Goal: Book appointment/travel/reservation

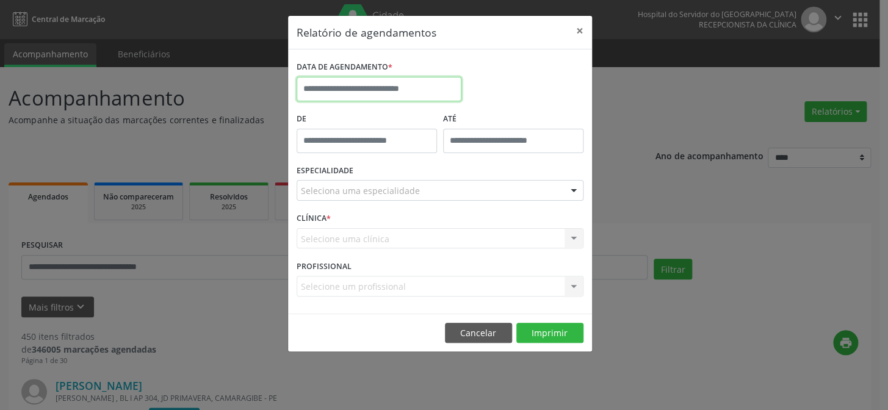
click at [342, 84] on input "text" at bounding box center [379, 89] width 165 height 24
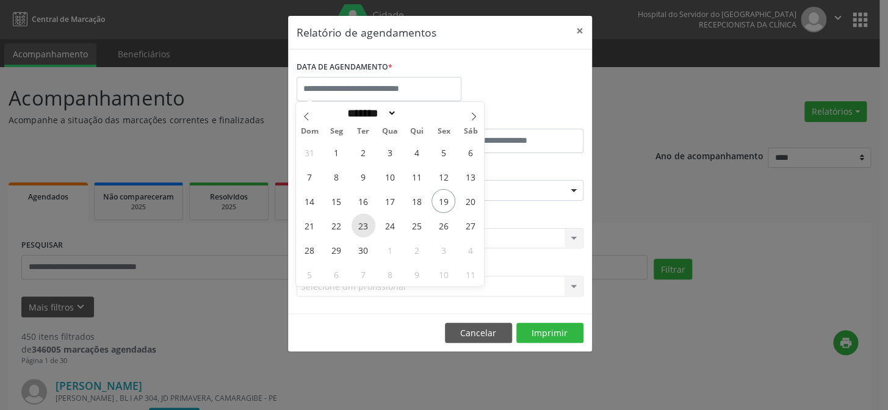
click at [360, 222] on span "23" at bounding box center [364, 226] width 24 height 24
type input "**********"
click at [360, 222] on span "23" at bounding box center [364, 226] width 24 height 24
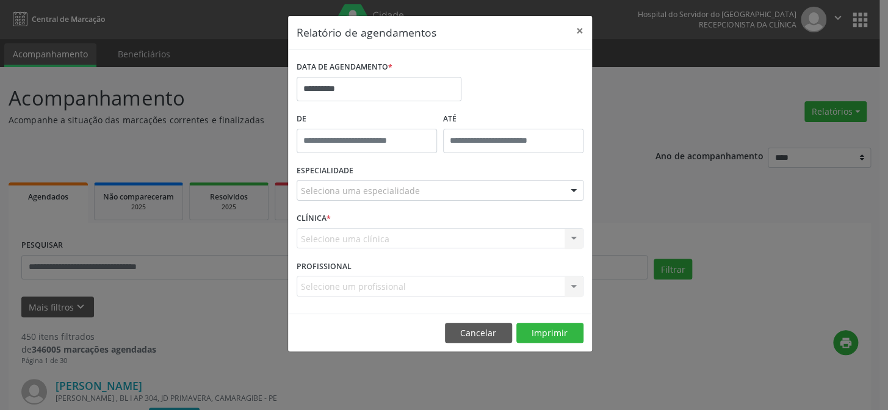
click at [446, 189] on div "Seleciona uma especialidade" at bounding box center [440, 190] width 287 height 21
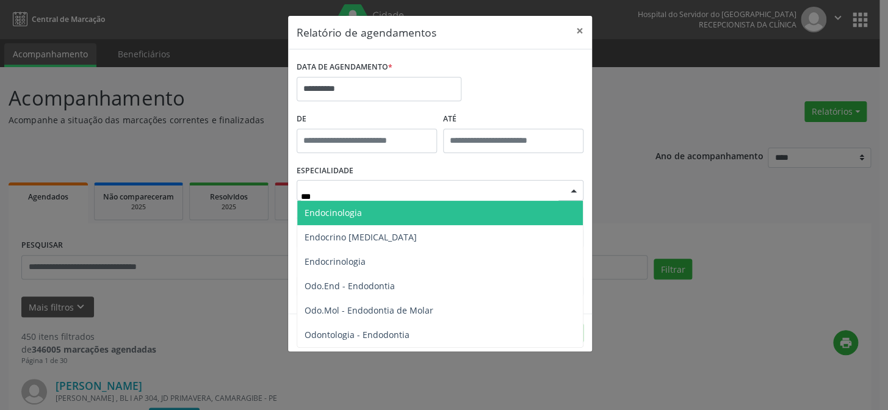
click at [393, 210] on span "Endocinologia" at bounding box center [440, 213] width 286 height 24
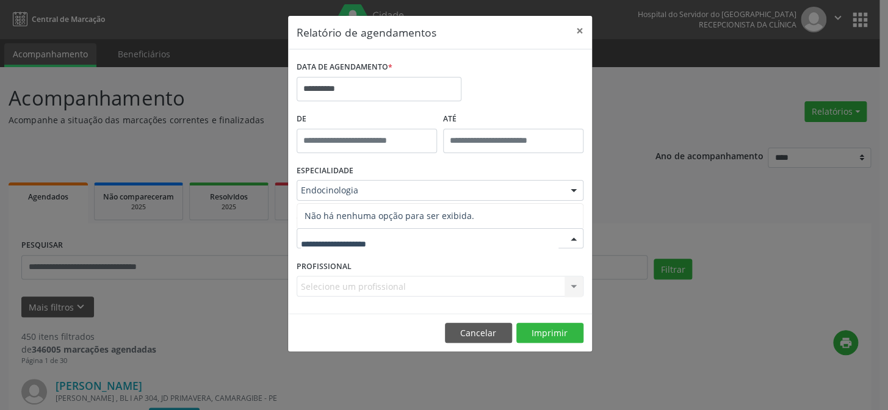
click at [369, 239] on input "text" at bounding box center [430, 245] width 258 height 24
click at [353, 286] on div "Selecione um profissional Nenhum resultado encontrado para: " " Não há nenhuma …" at bounding box center [440, 286] width 287 height 21
click at [567, 290] on div "Selecione um profissional Nenhum resultado encontrado para: " " Não há nenhuma …" at bounding box center [440, 286] width 287 height 21
click at [522, 289] on div "Selecione um profissional Nenhum resultado encontrado para: " " Não há nenhuma …" at bounding box center [440, 286] width 287 height 21
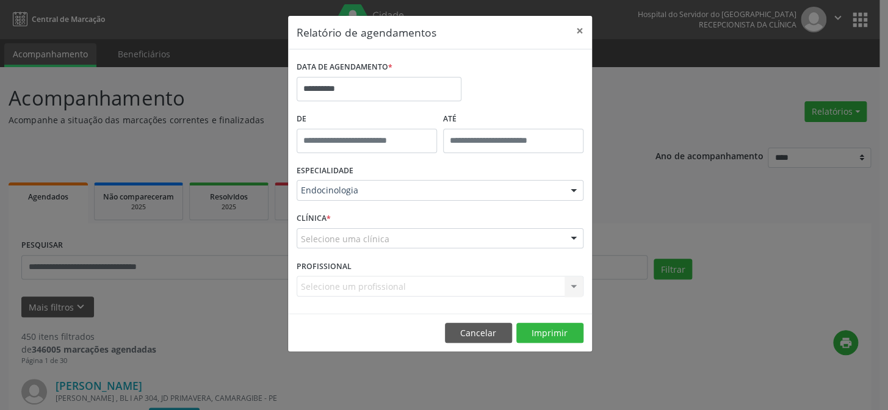
click at [522, 289] on div "Selecione um profissional Nenhum resultado encontrado para: " " Não há nenhuma …" at bounding box center [440, 286] width 287 height 21
click at [507, 283] on div "Selecione um profissional Nenhum resultado encontrado para: " " Não há nenhuma …" at bounding box center [440, 286] width 287 height 21
click at [571, 285] on div "Selecione um profissional Nenhum resultado encontrado para: " " Não há nenhuma …" at bounding box center [440, 286] width 287 height 21
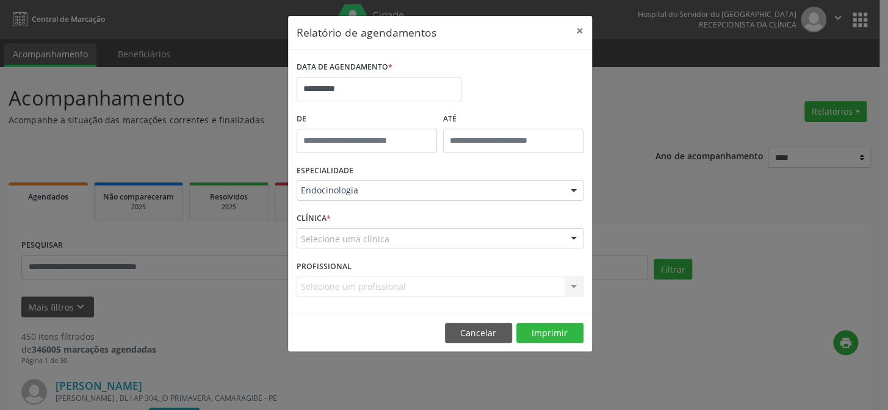
click at [449, 285] on div "Selecione um profissional Nenhum resultado encontrado para: " " Não há nenhuma …" at bounding box center [440, 286] width 287 height 21
click at [571, 239] on div at bounding box center [574, 239] width 18 height 21
drag, startPoint x: 384, startPoint y: 181, endPoint x: 383, endPoint y: 190, distance: 9.2
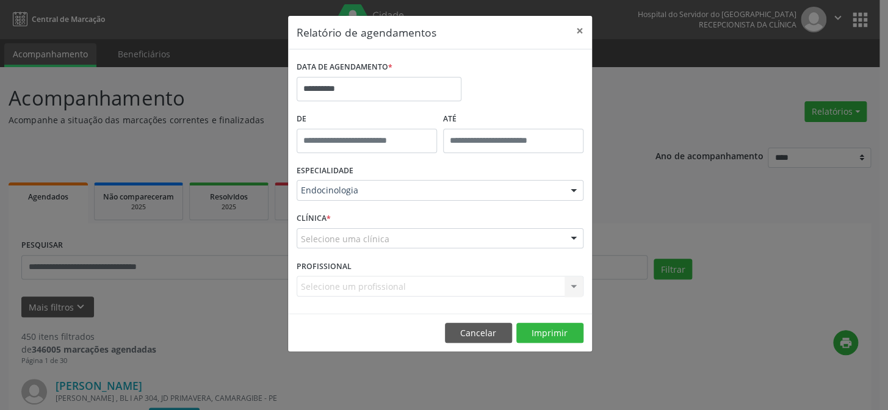
click at [384, 182] on div "Endocinologia" at bounding box center [440, 190] width 287 height 21
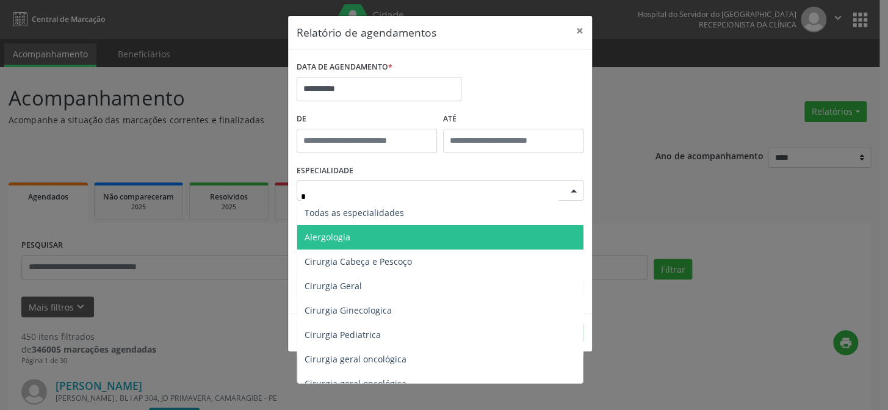
type input "**"
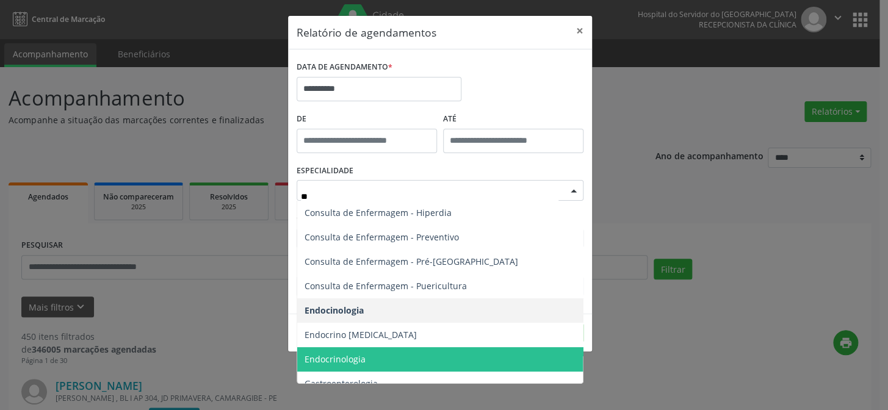
click at [342, 358] on span "Endocrinologia" at bounding box center [335, 359] width 61 height 12
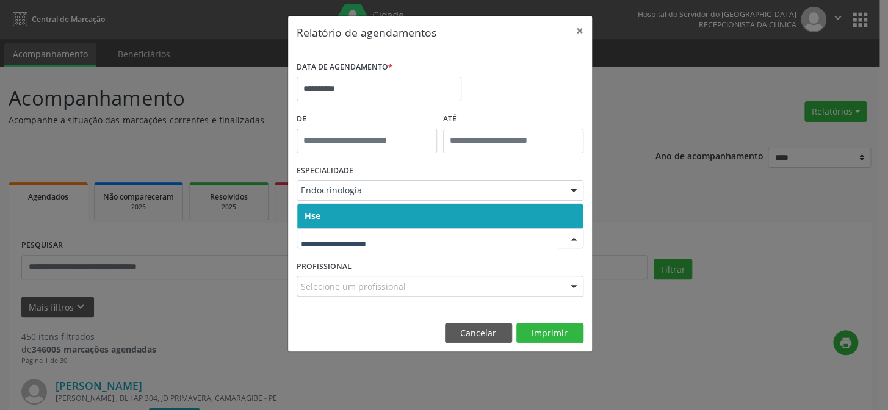
click at [359, 218] on span "Hse" at bounding box center [440, 216] width 286 height 24
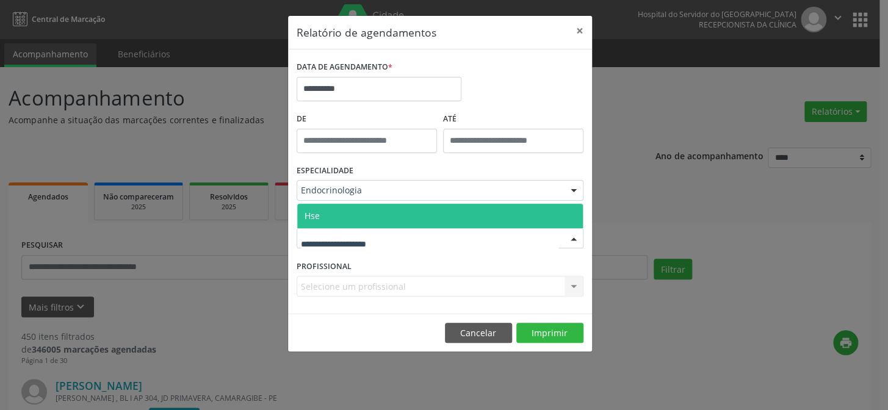
click at [362, 218] on span "Hse" at bounding box center [440, 216] width 286 height 24
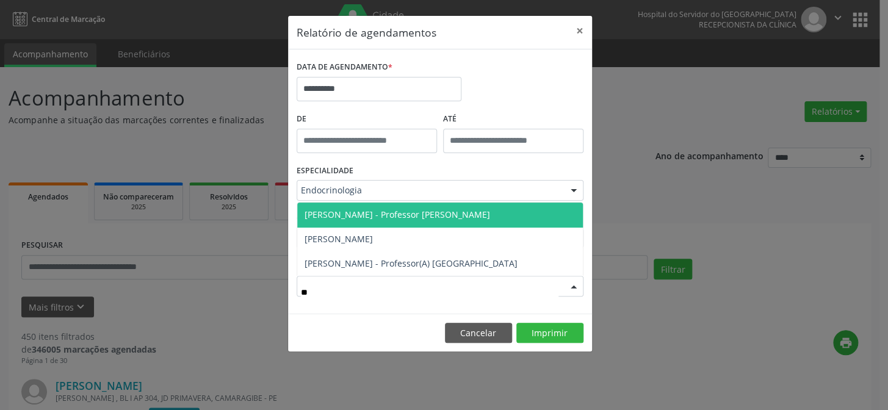
click at [427, 210] on span "[PERSON_NAME] - Professor [PERSON_NAME]" at bounding box center [398, 215] width 186 height 12
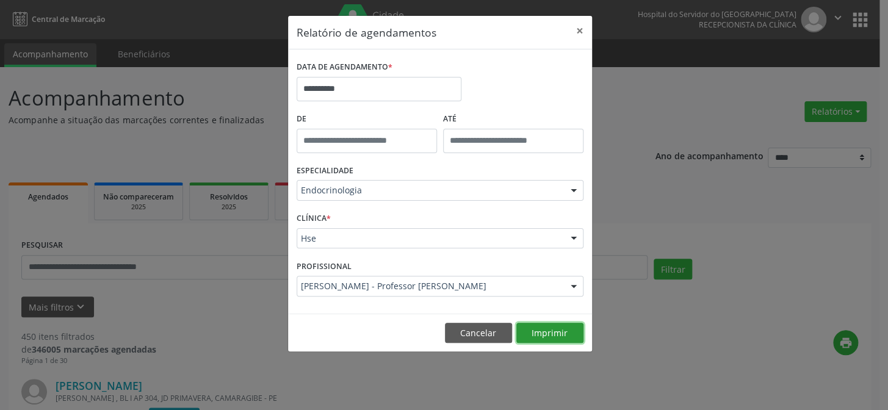
click at [547, 330] on button "Imprimir" at bounding box center [549, 333] width 67 height 21
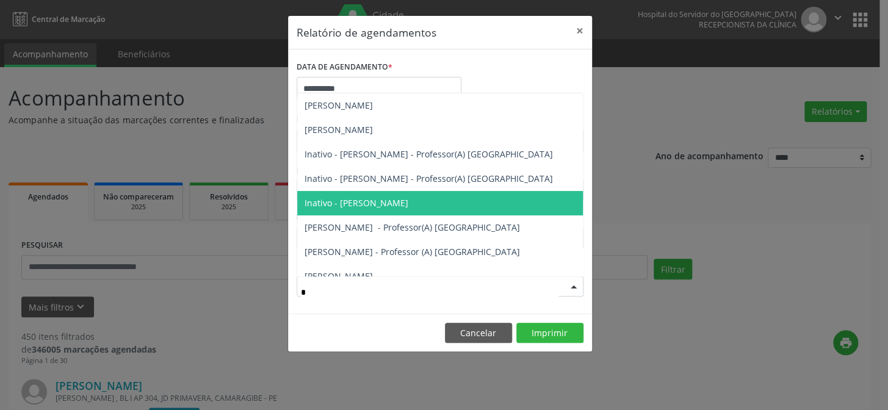
type input "**"
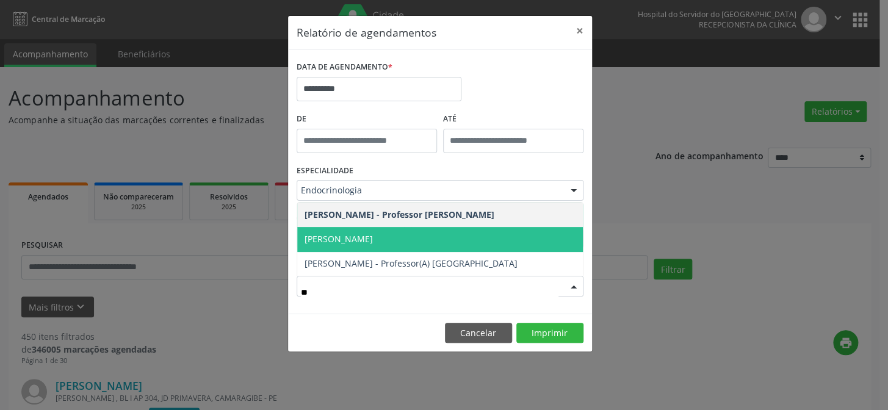
click at [446, 234] on span "[PERSON_NAME]" at bounding box center [440, 239] width 286 height 24
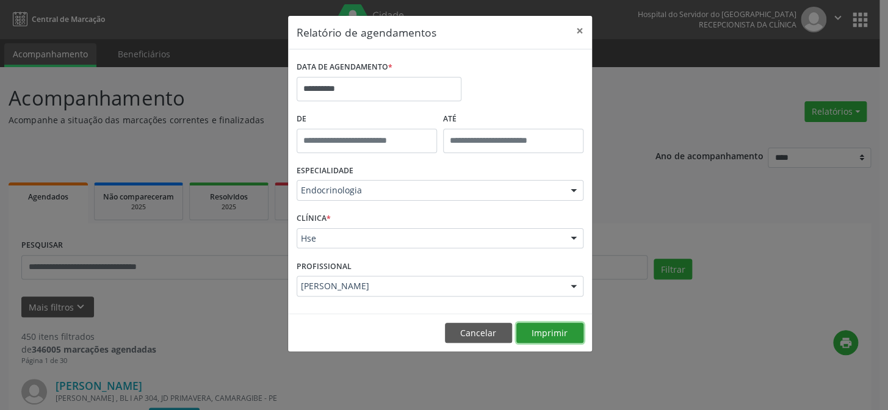
click at [549, 338] on button "Imprimir" at bounding box center [549, 333] width 67 height 21
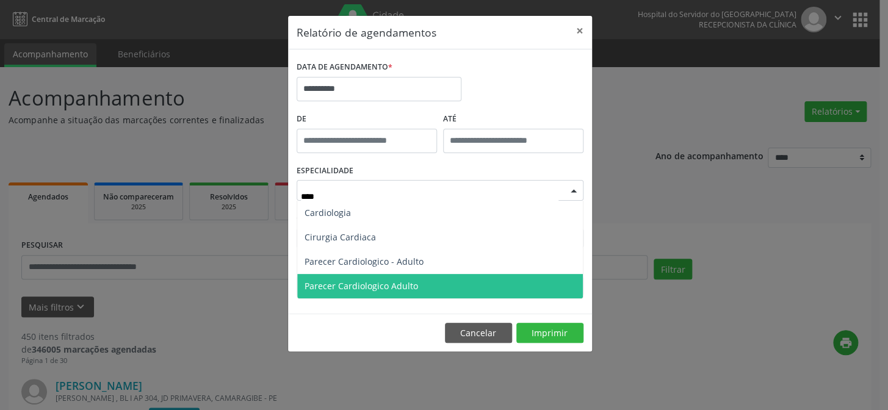
type input "*****"
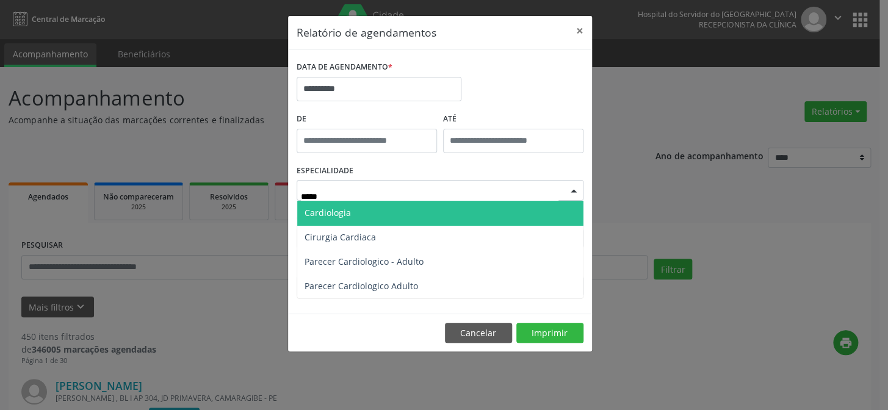
click at [416, 212] on span "Cardiologia" at bounding box center [440, 213] width 286 height 24
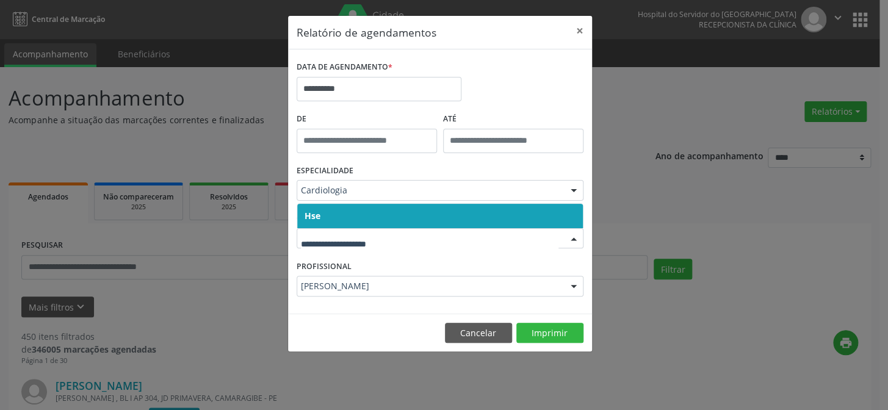
click at [311, 213] on span "Hse" at bounding box center [313, 216] width 16 height 12
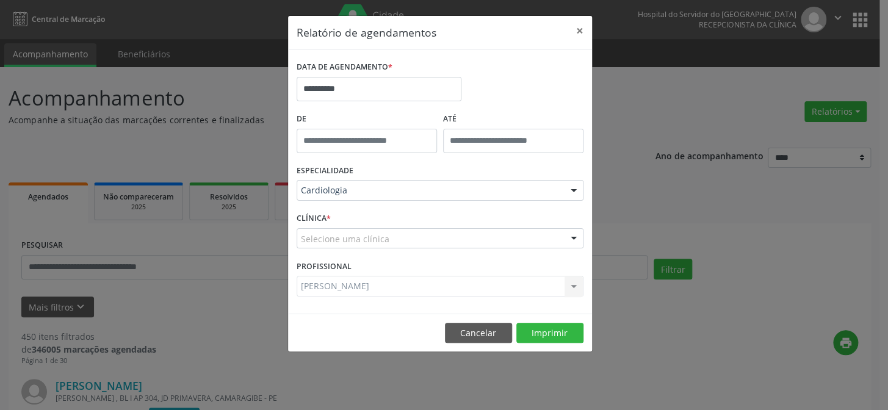
click at [311, 213] on div "CLÍNICA * Selecione uma clínica Hse Nenhum resultado encontrado para: " " Não h…" at bounding box center [440, 233] width 293 height 48
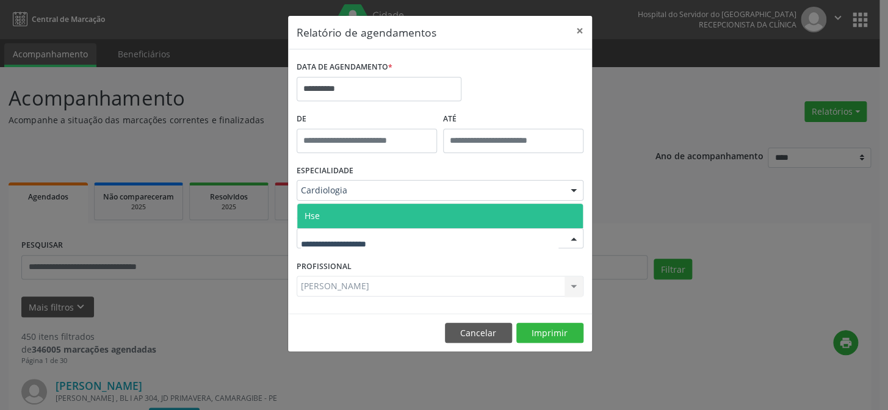
click at [311, 211] on span "Hse" at bounding box center [312, 216] width 15 height 12
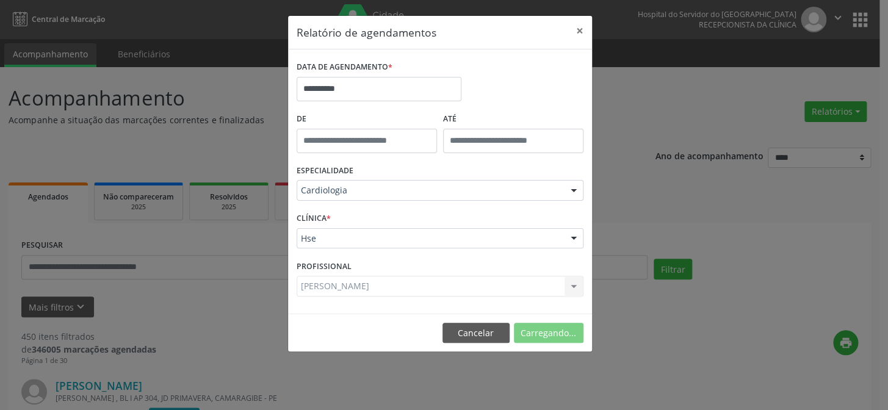
click at [311, 211] on div "CLÍNICA * Hse Hse Nenhum resultado encontrado para: " " Não há nenhuma opção pa…" at bounding box center [440, 233] width 293 height 48
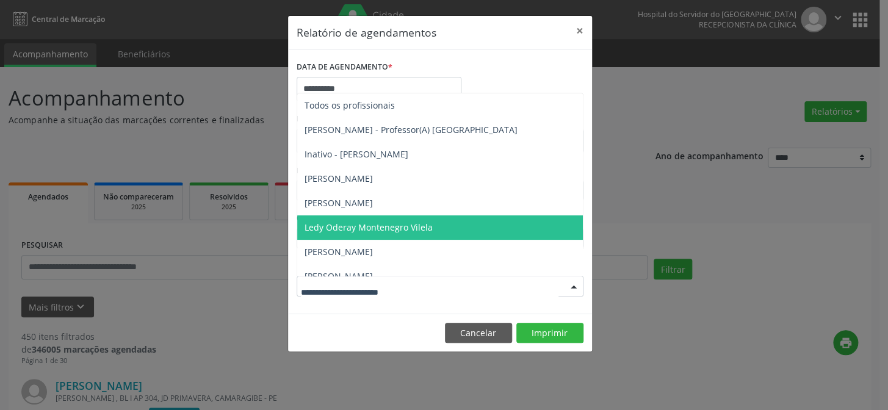
click at [411, 286] on div at bounding box center [440, 286] width 287 height 21
type input "**"
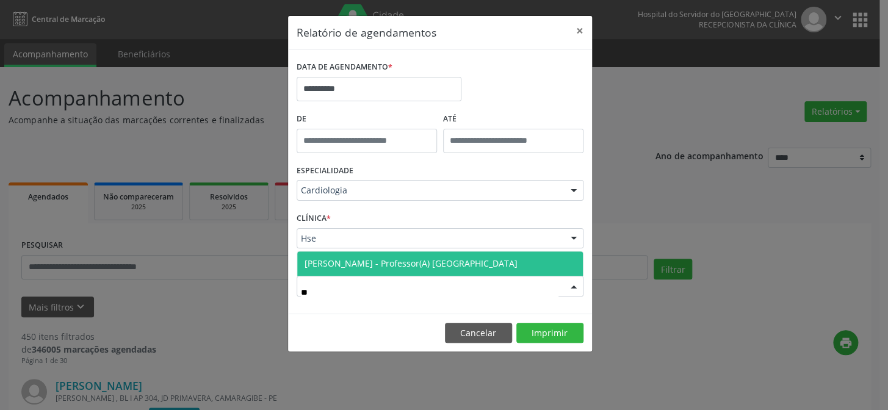
click at [434, 264] on span "[PERSON_NAME] - Professor(A) [GEOGRAPHIC_DATA]" at bounding box center [411, 264] width 213 height 12
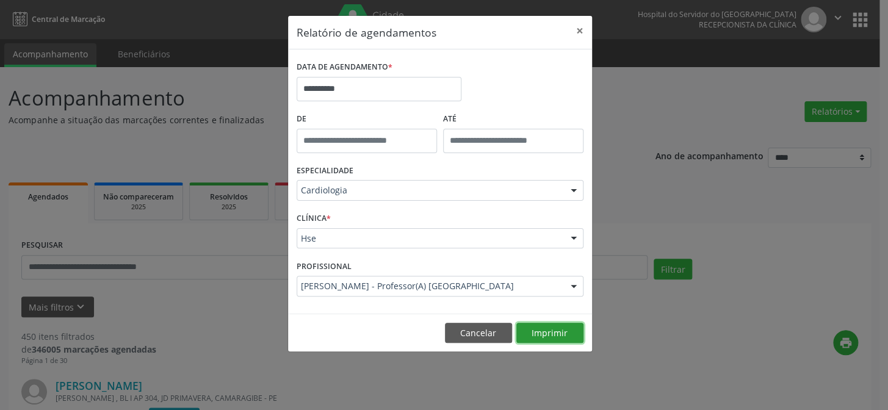
click at [559, 333] on button "Imprimir" at bounding box center [549, 333] width 67 height 21
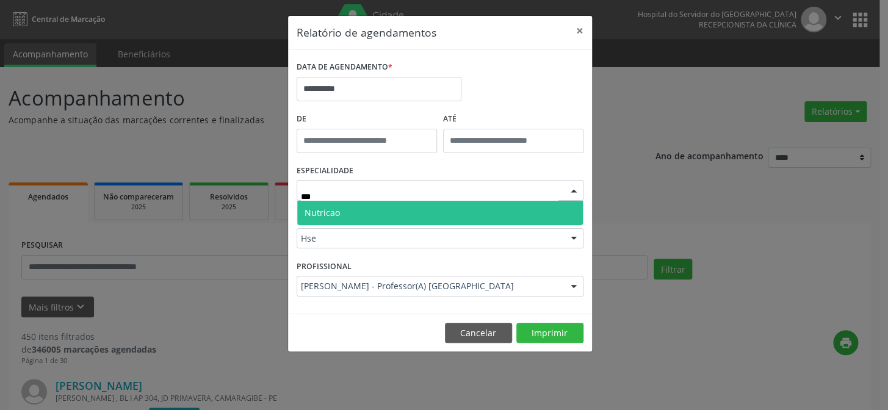
type input "****"
click at [351, 214] on span "Nutricao" at bounding box center [440, 213] width 286 height 24
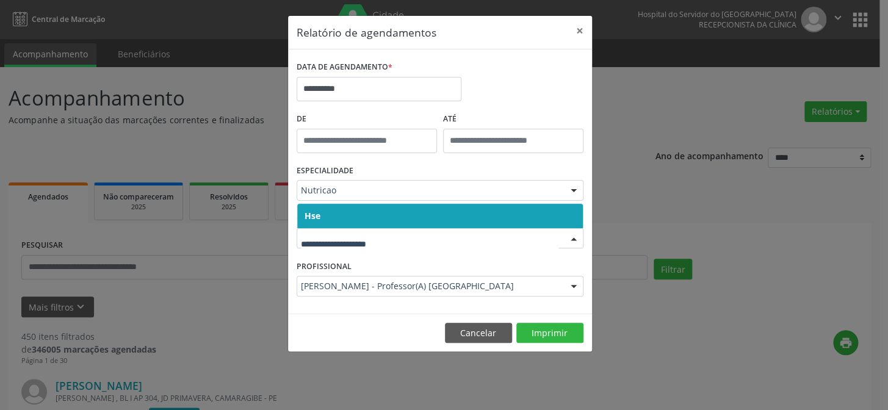
click at [323, 214] on span "Hse" at bounding box center [440, 216] width 286 height 24
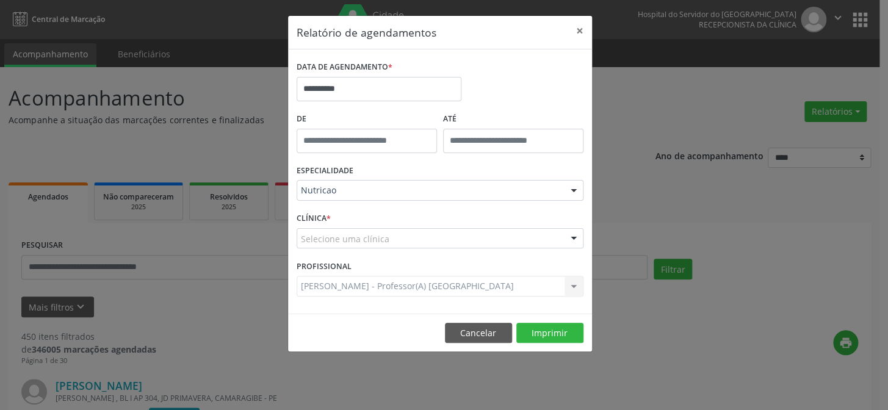
click at [323, 214] on div "CLÍNICA * Selecione uma clínica Hse Nenhum resultado encontrado para: " " Não h…" at bounding box center [440, 233] width 293 height 48
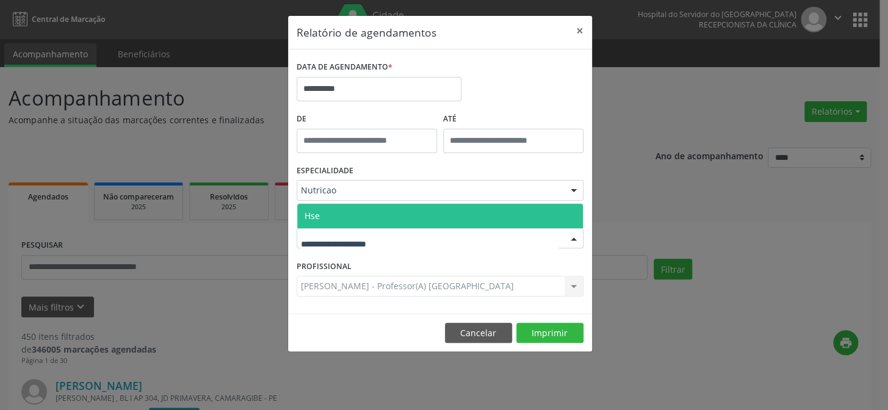
click at [313, 210] on span "Hse" at bounding box center [312, 216] width 15 height 12
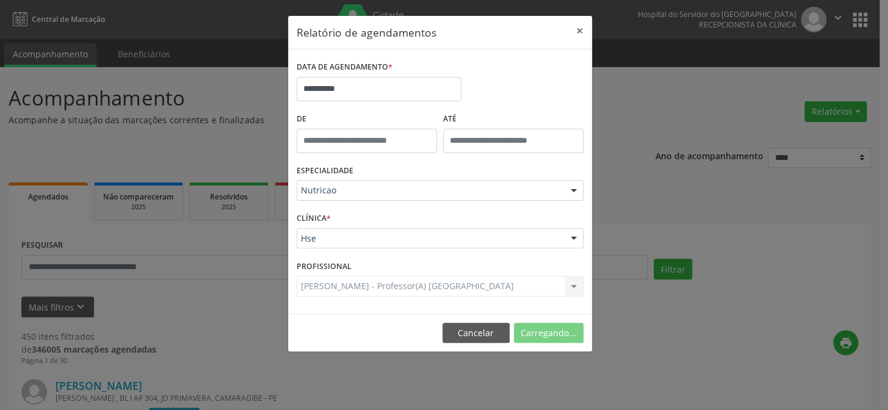
click at [313, 210] on div "CLÍNICA * Hse Hse Nenhum resultado encontrado para: " " Não há nenhuma opção pa…" at bounding box center [440, 233] width 293 height 48
click at [424, 287] on div "Selecione um profissional" at bounding box center [440, 286] width 287 height 21
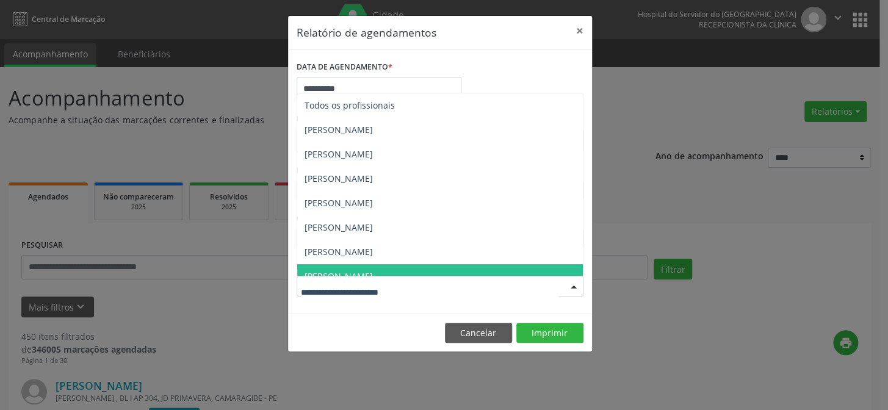
type input "*"
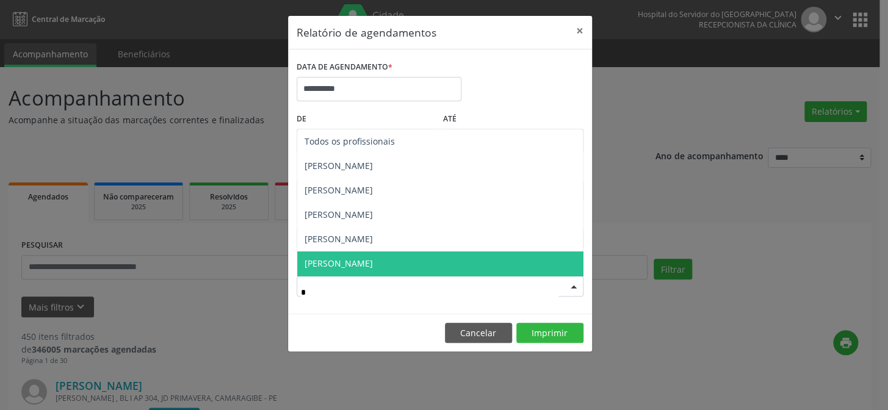
click at [393, 261] on span "[PERSON_NAME]" at bounding box center [440, 263] width 286 height 24
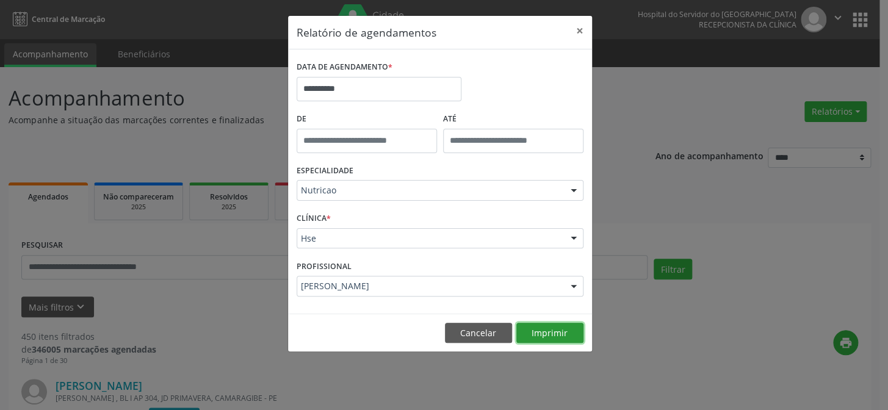
click at [548, 333] on button "Imprimir" at bounding box center [549, 333] width 67 height 21
